Goal: Information Seeking & Learning: Understand process/instructions

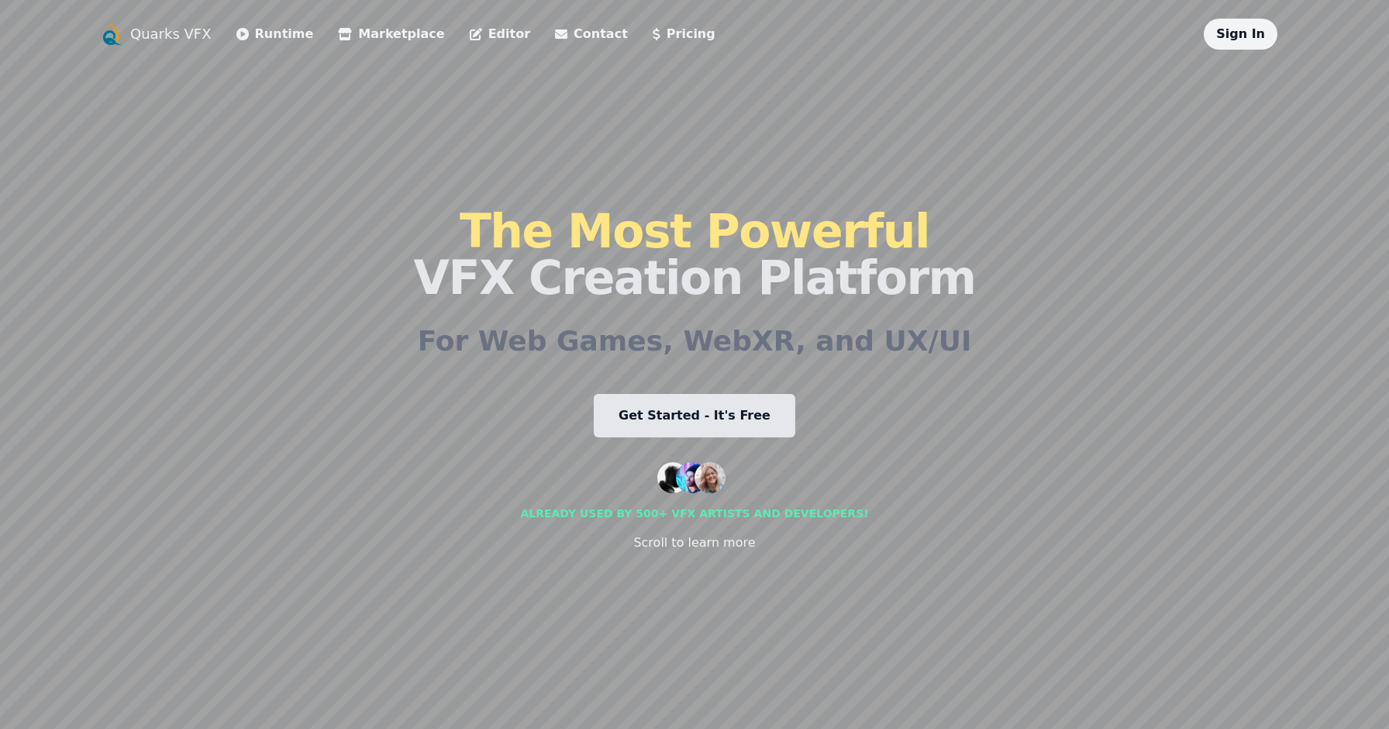
click at [546, 241] on span "The Most Powerful" at bounding box center [695, 231] width 470 height 54
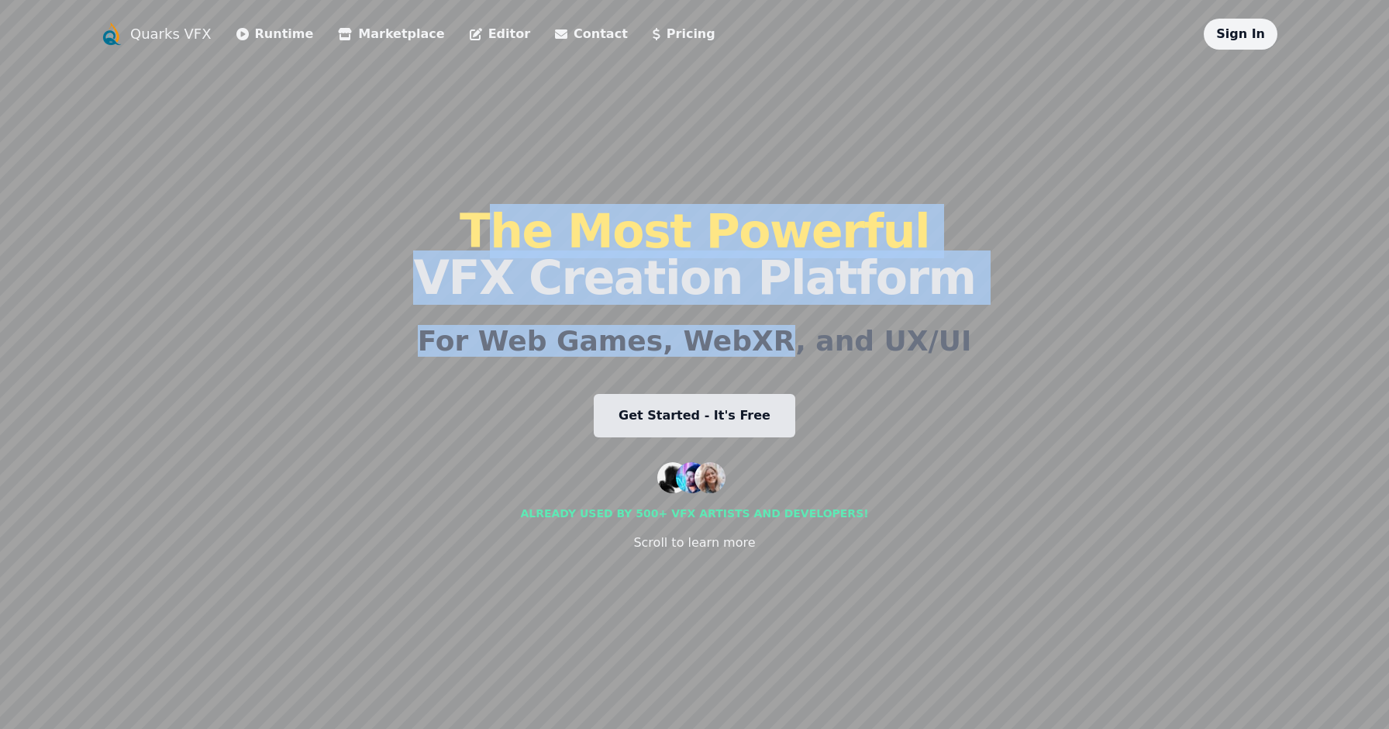
drag, startPoint x: 546, startPoint y: 241, endPoint x: 808, endPoint y: 335, distance: 277.5
click at [805, 335] on div "The Most Powerful VFX Creation Platform For Web Games, WebXR, and UX/UI Get Sta…" at bounding box center [694, 380] width 562 height 660
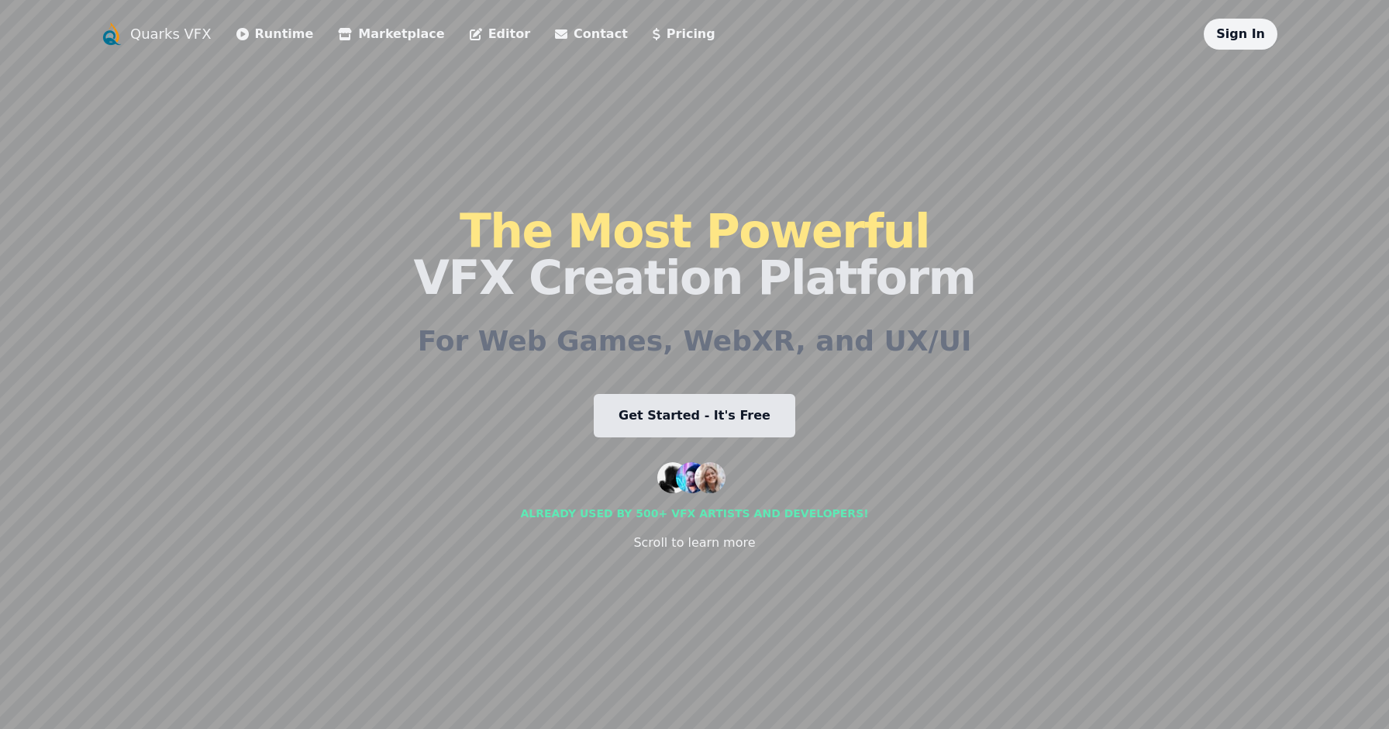
click at [874, 345] on h2 "For Web Games, WebXR, and UX/UI" at bounding box center [695, 341] width 554 height 31
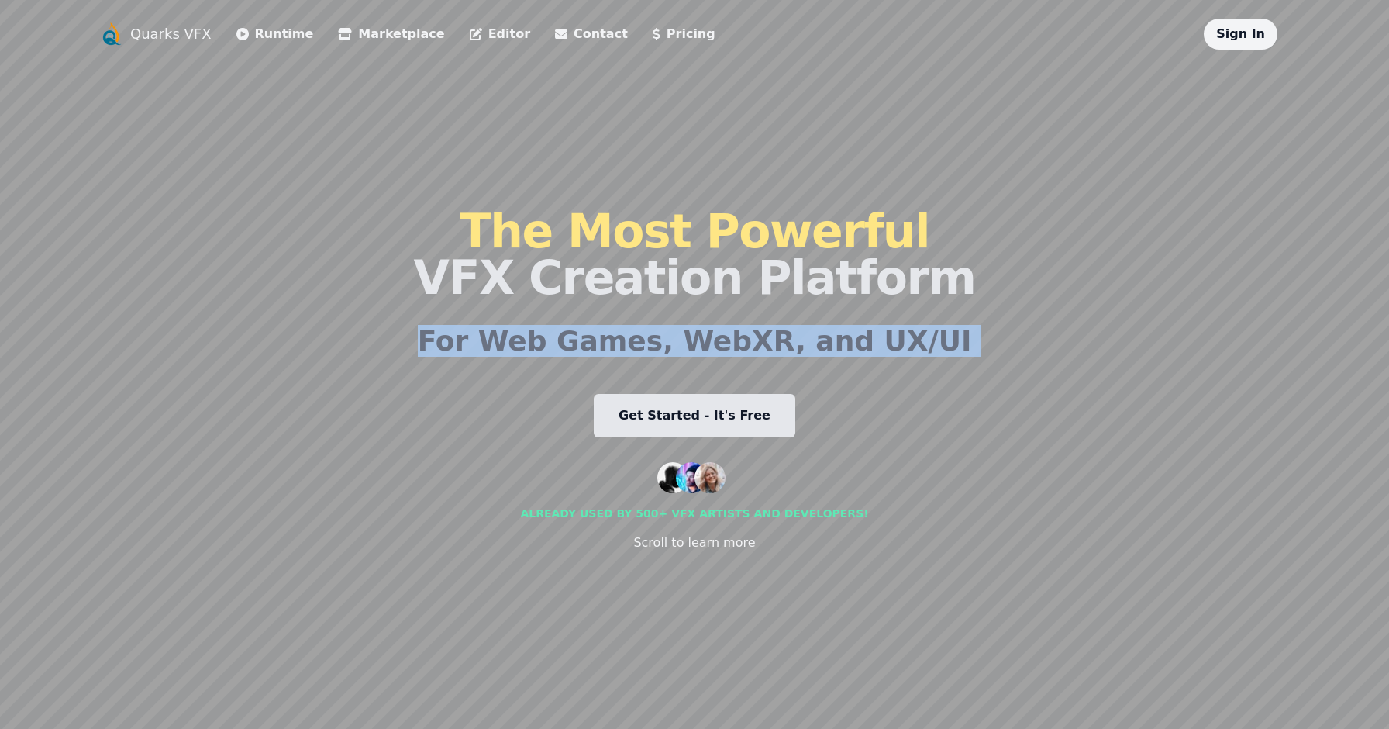
click at [874, 345] on h2 "For Web Games, WebXR, and UX/UI" at bounding box center [695, 341] width 554 height 31
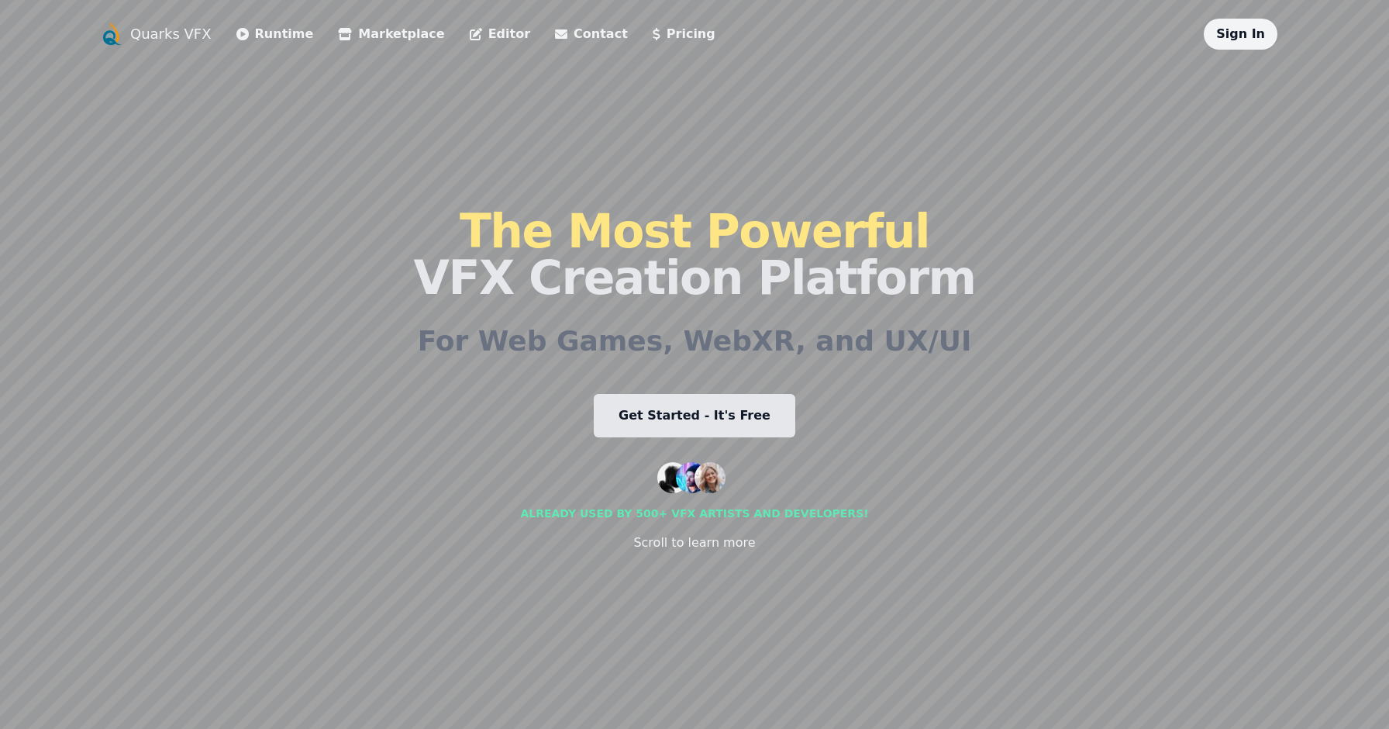
click at [531, 440] on div "The Most Powerful VFX Creation Platform For Web Games, WebXR, and UX/UI Get Sta…" at bounding box center [694, 380] width 562 height 660
click at [238, 31] on icon at bounding box center [242, 34] width 12 height 12
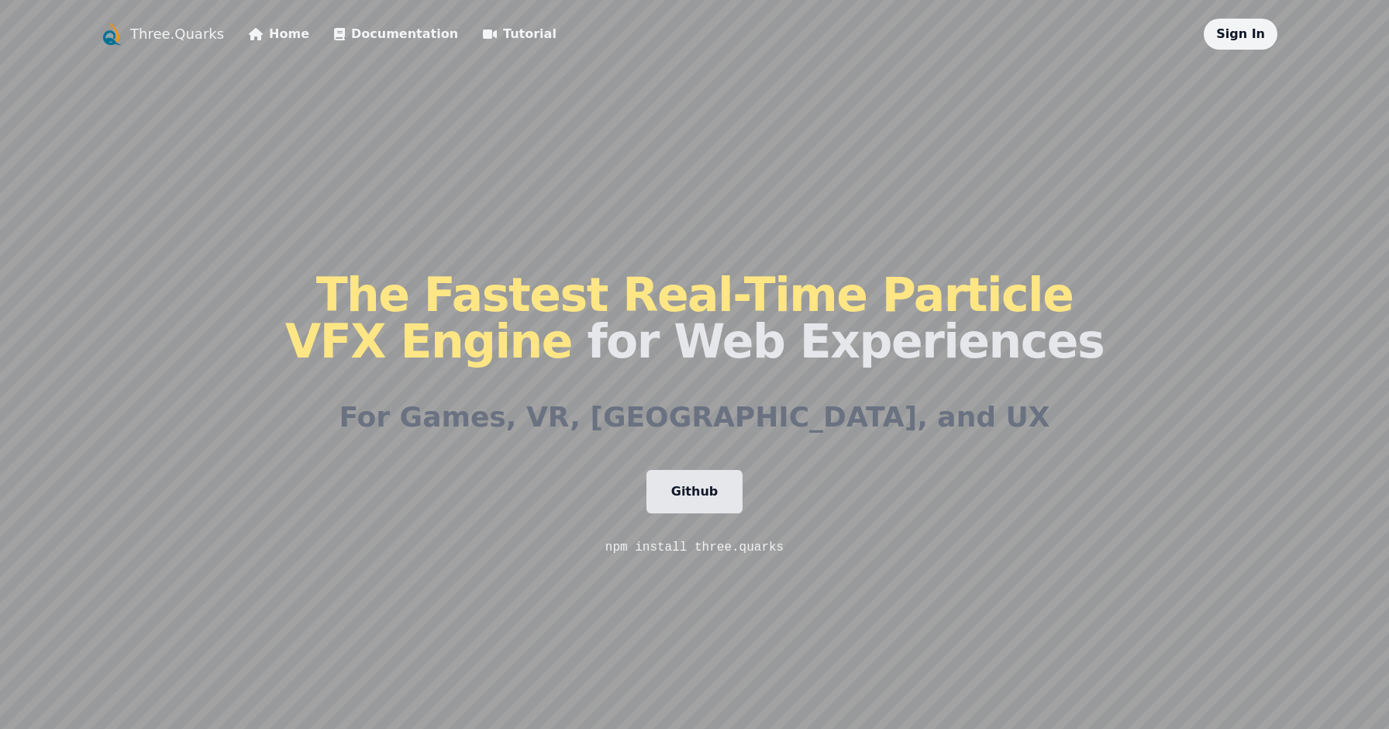
click at [495, 32] on link "Tutorial" at bounding box center [520, 34] width 74 height 19
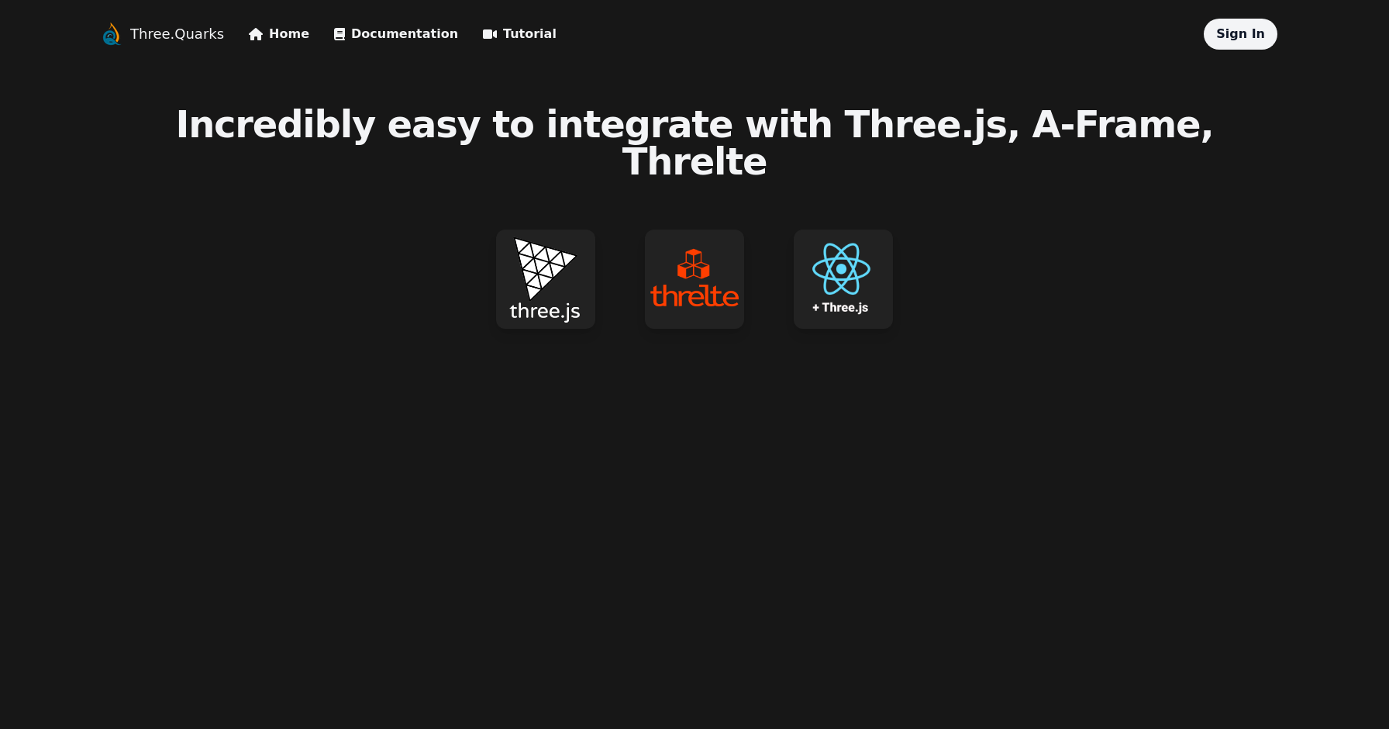
click at [547, 260] on img at bounding box center [545, 278] width 99 height 99
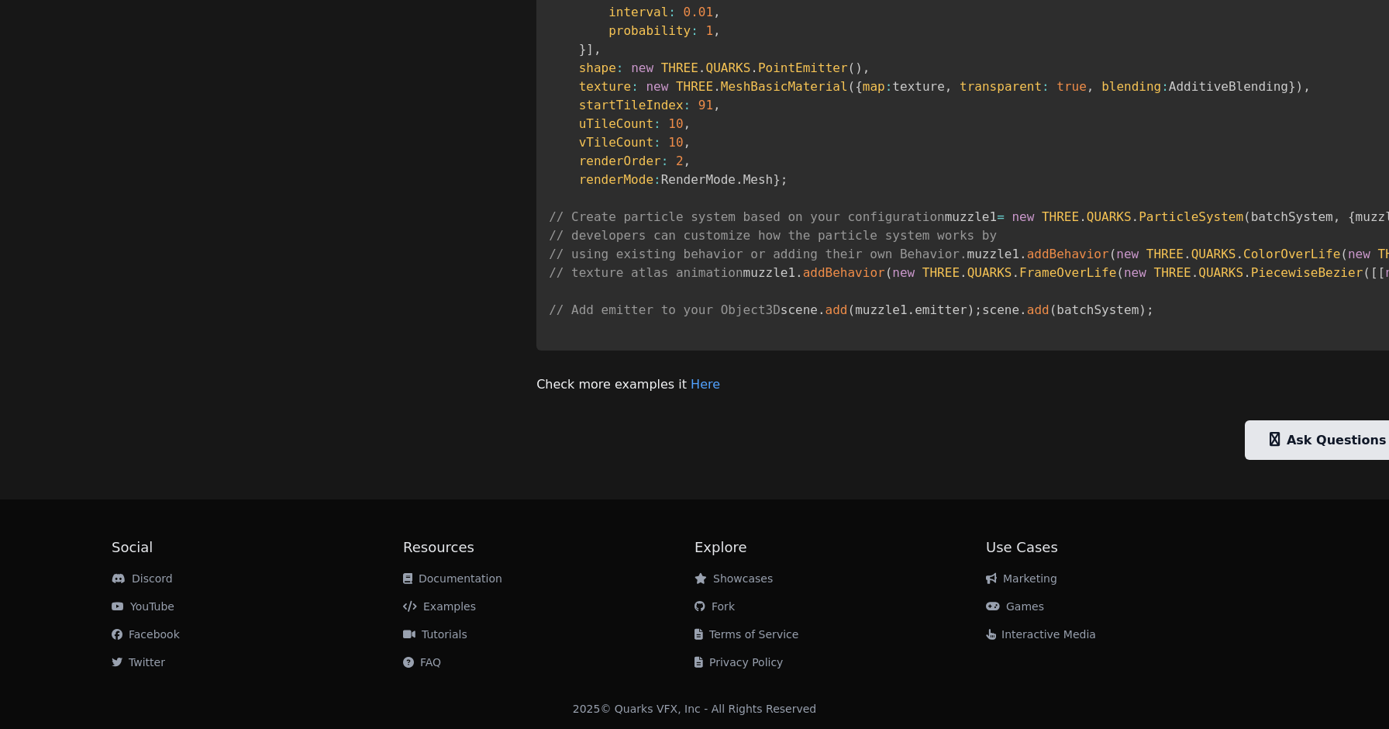
scroll to position [1575, 0]
click at [691, 384] on link "Here" at bounding box center [705, 384] width 29 height 15
